Goal: Information Seeking & Learning: Learn about a topic

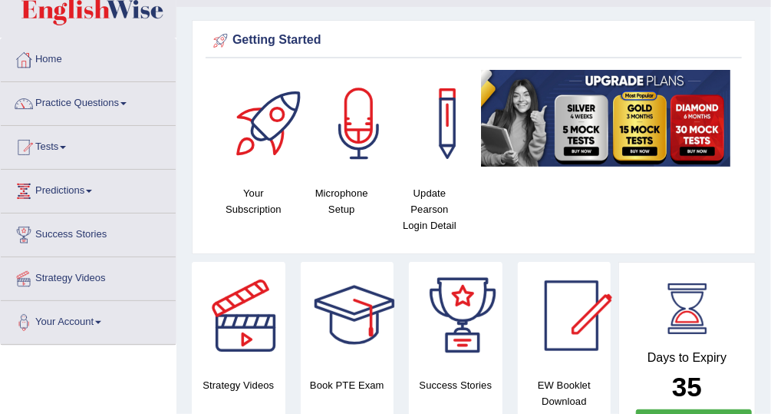
scroll to position [49, 0]
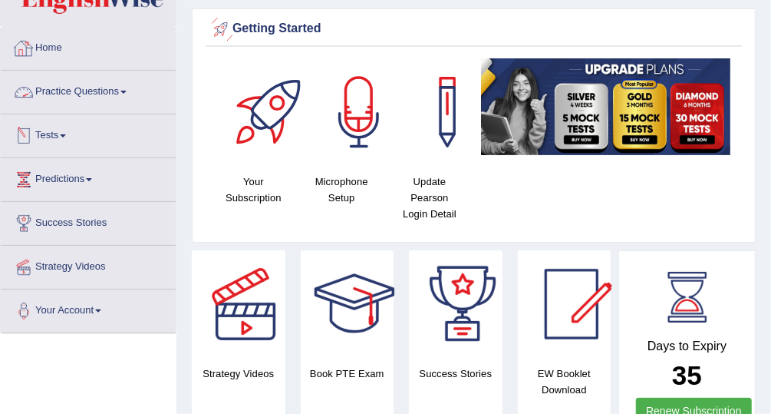
click at [100, 88] on link "Practice Questions" at bounding box center [88, 90] width 175 height 38
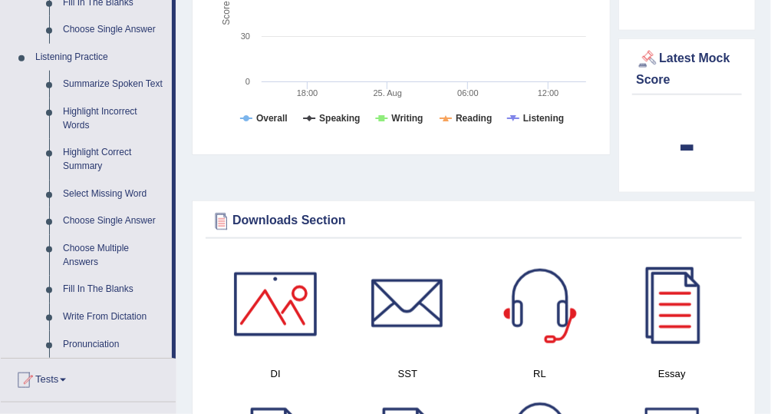
scroll to position [596, 0]
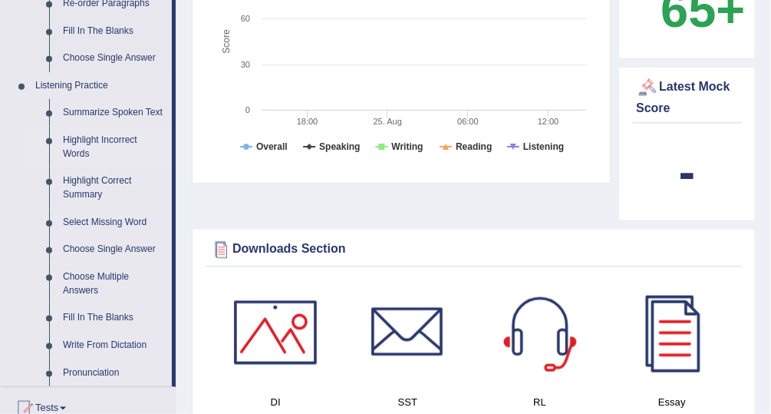
click at [80, 137] on link "Highlight Incorrect Words" at bounding box center [114, 147] width 116 height 41
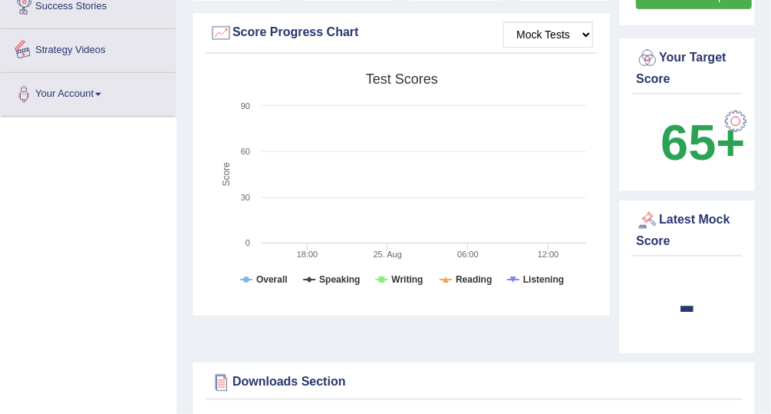
scroll to position [579, 0]
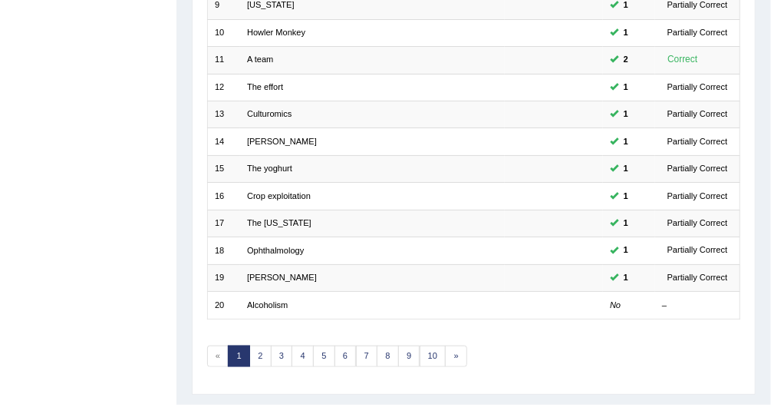
scroll to position [464, 0]
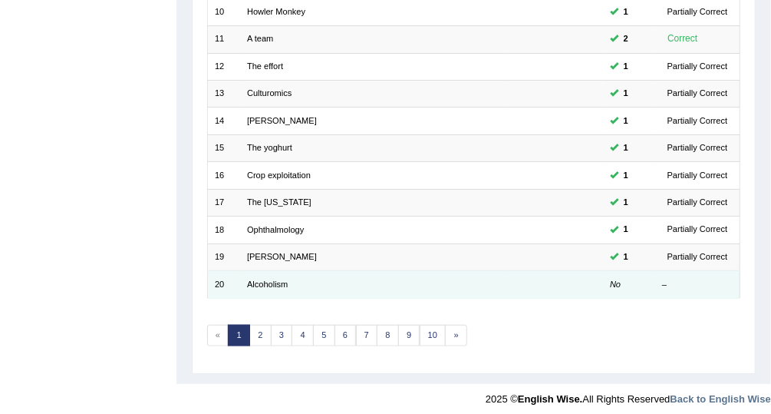
click at [581, 272] on td at bounding box center [554, 284] width 98 height 27
click at [260, 279] on link "Alcoholism" at bounding box center [267, 283] width 41 height 9
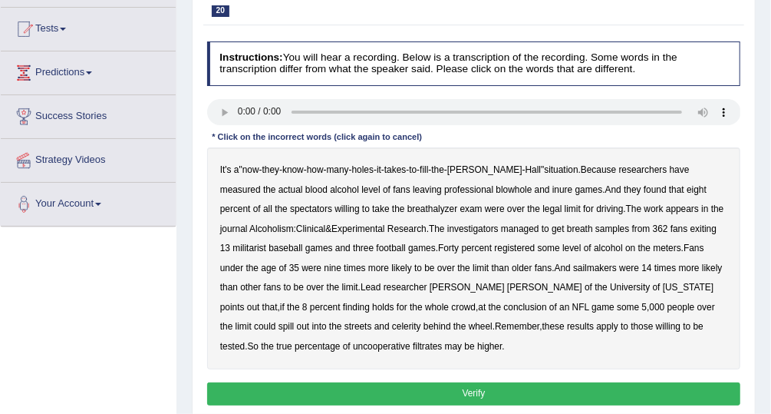
scroll to position [166, 0]
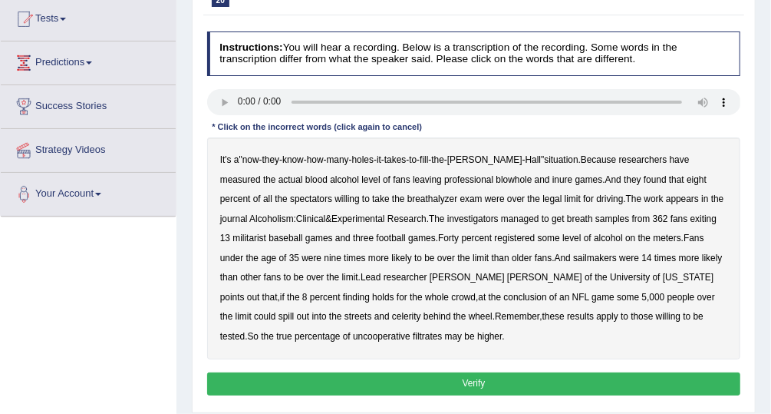
click at [535, 334] on div "It's a " now - they - know - how - many - holes - it - takes - to - fill - the …" at bounding box center [474, 248] width 534 height 222
click at [552, 179] on b "inure" at bounding box center [562, 179] width 20 height 11
click at [241, 232] on b "militarist" at bounding box center [249, 237] width 34 height 11
click at [580, 255] on b "sailmakers" at bounding box center [595, 257] width 44 height 11
click at [565, 375] on button "Verify" at bounding box center [474, 383] width 534 height 22
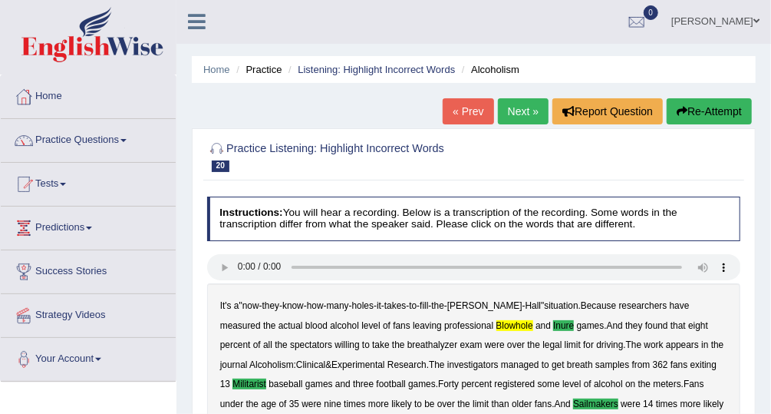
scroll to position [0, 0]
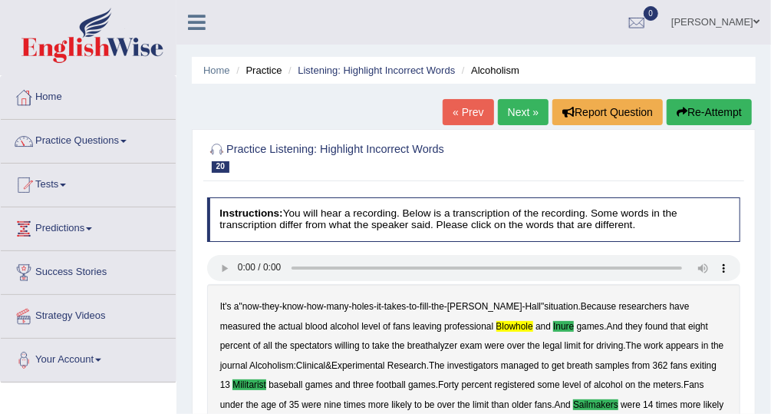
click at [522, 105] on link "Next »" at bounding box center [523, 112] width 51 height 26
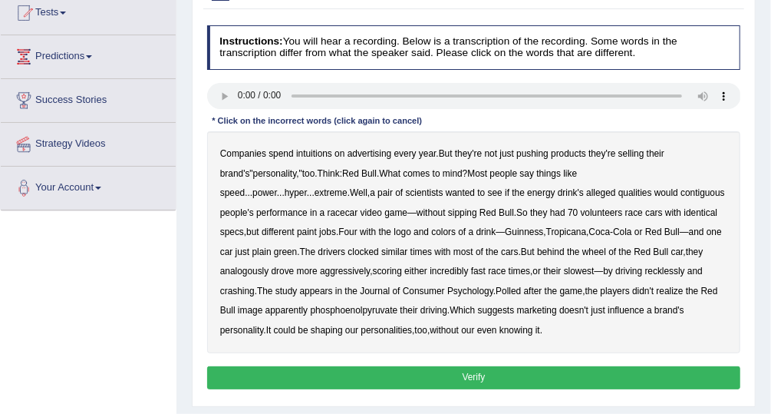
scroll to position [175, 0]
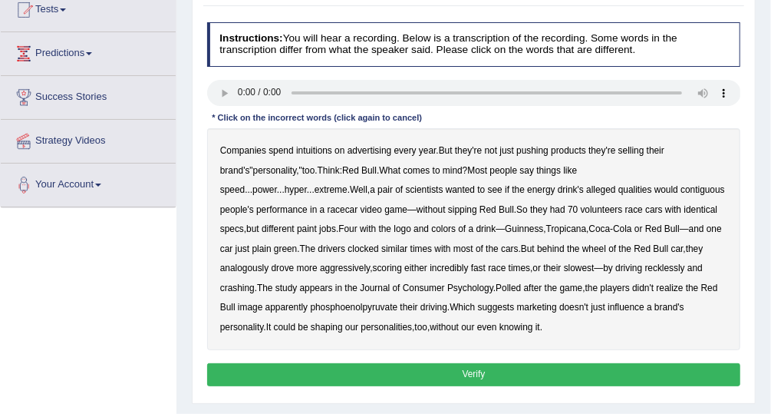
click at [305, 145] on b "intuitions" at bounding box center [314, 150] width 36 height 11
click at [680, 187] on b "contiguous" at bounding box center [702, 189] width 44 height 11
click at [269, 262] on b "analogously" at bounding box center [244, 267] width 48 height 11
click at [424, 366] on button "Verify" at bounding box center [474, 374] width 534 height 22
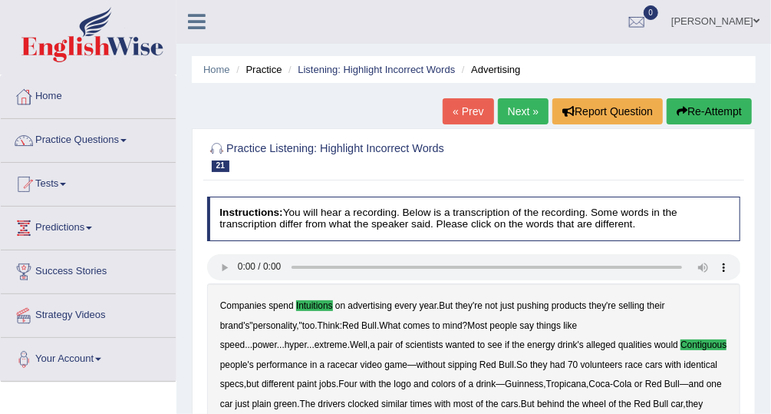
scroll to position [0, 0]
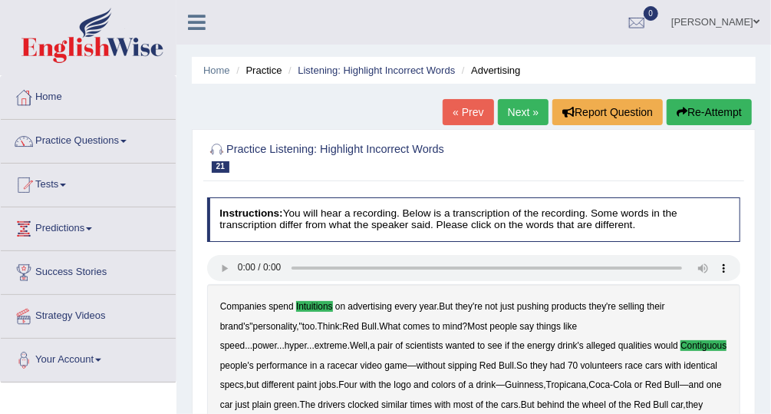
click at [519, 112] on link "Next »" at bounding box center [523, 112] width 51 height 26
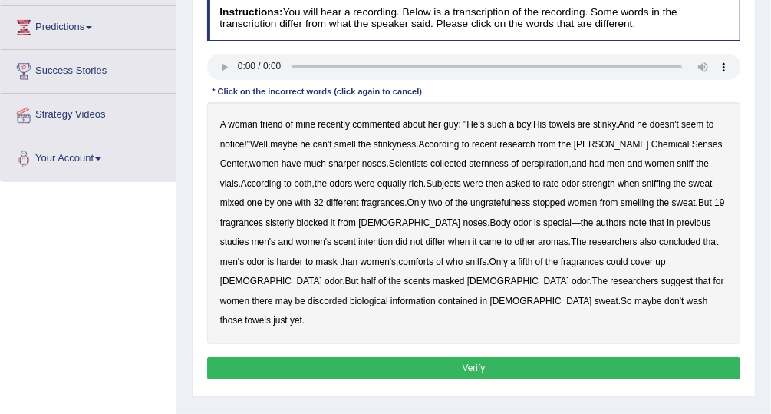
scroll to position [205, 0]
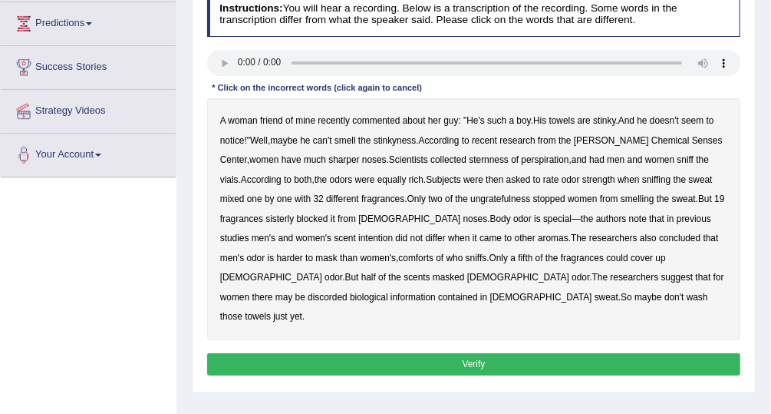
click at [469, 158] on b "sternness" at bounding box center [489, 159] width 40 height 11
click at [399, 252] on b "comforts" at bounding box center [416, 257] width 35 height 11
click at [348, 292] on b "discorded" at bounding box center [328, 297] width 40 height 11
click at [559, 353] on button "Verify" at bounding box center [474, 364] width 534 height 22
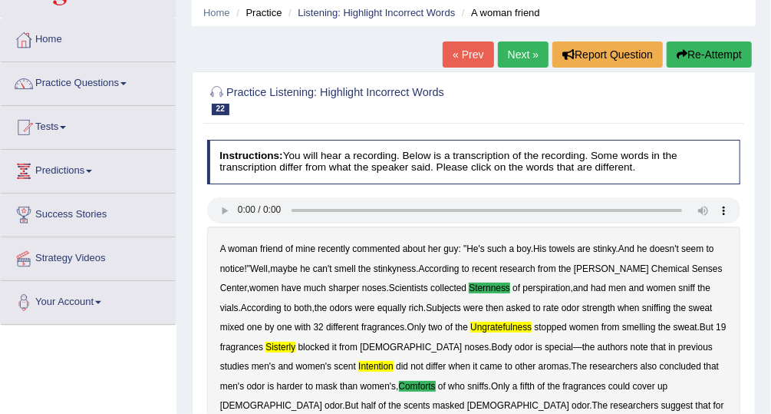
scroll to position [54, 0]
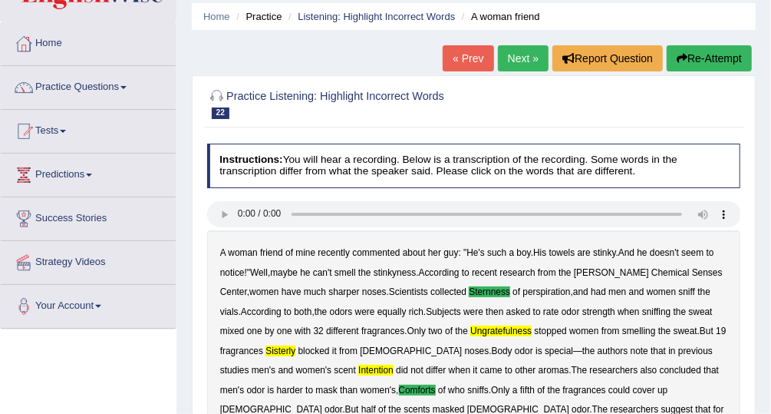
click at [531, 59] on link "Next »" at bounding box center [523, 58] width 51 height 26
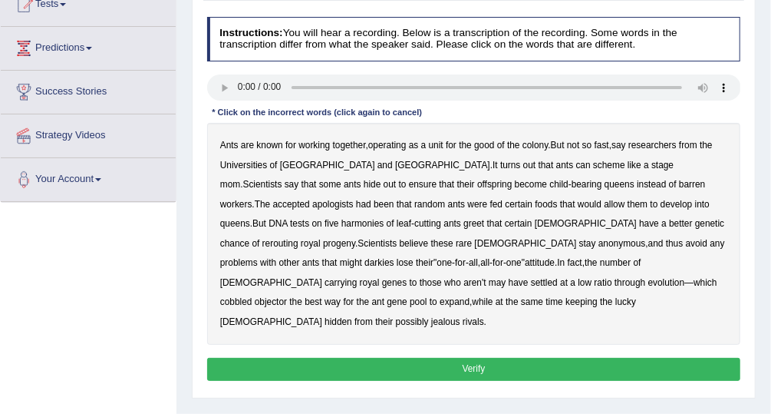
scroll to position [182, 0]
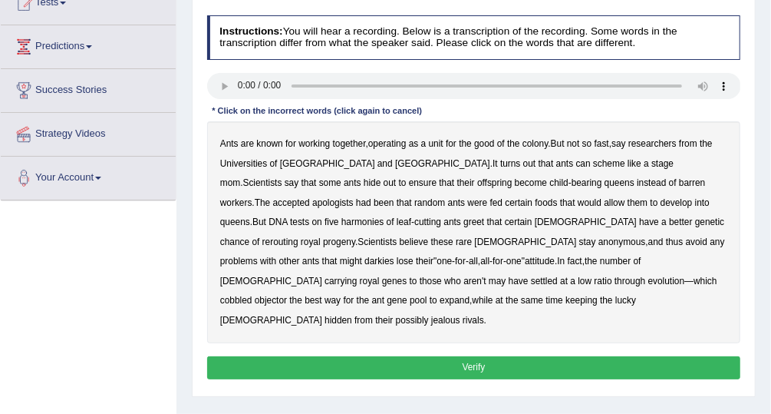
click at [354, 197] on b "apologists" at bounding box center [332, 202] width 41 height 11
click at [463, 218] on b "greet" at bounding box center [473, 221] width 21 height 11
click at [394, 255] on b "darkies" at bounding box center [378, 260] width 29 height 11
click at [287, 295] on b "objector" at bounding box center [271, 300] width 32 height 11
click at [398, 356] on button "Verify" at bounding box center [474, 367] width 534 height 22
